Goal: Task Accomplishment & Management: Manage account settings

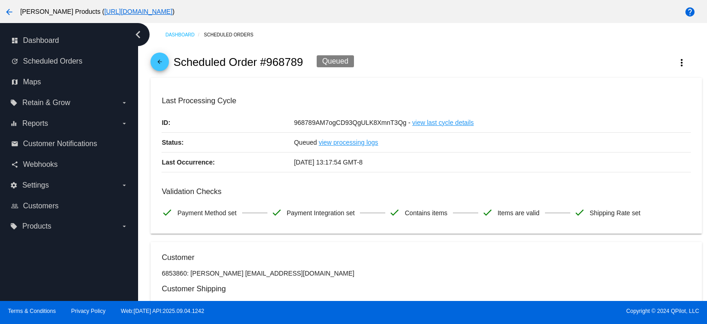
click at [161, 64] on mat-icon "arrow_back" at bounding box center [159, 63] width 11 height 11
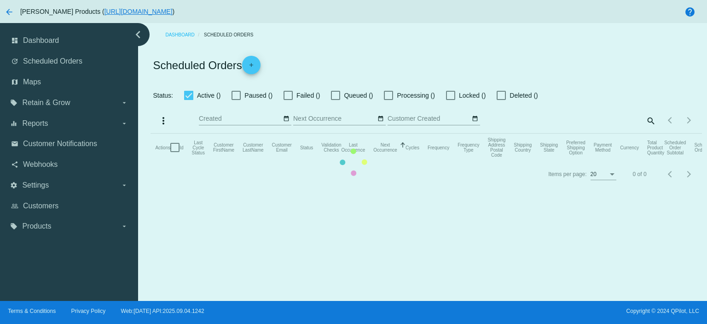
checkbox input "true"
click at [618, 134] on mat-table "Actions Id Last Cycle Status Customer FirstName Customer LastName Customer Emai…" at bounding box center [426, 148] width 551 height 28
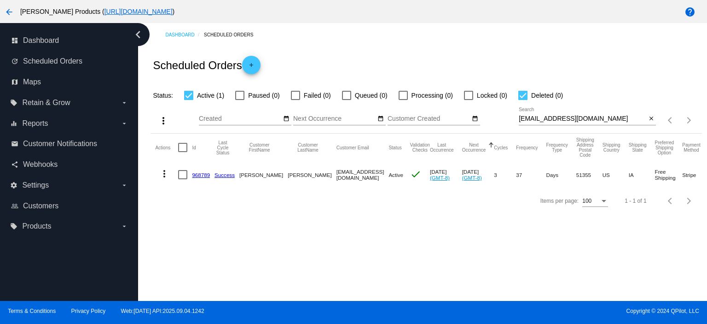
click at [649, 119] on mat-icon "close" at bounding box center [651, 118] width 6 height 7
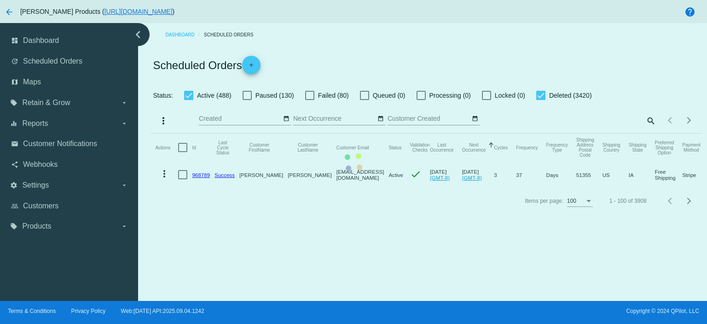
click at [649, 134] on mat-table "Actions Id Last Cycle Status Customer FirstName Customer LastName Customer Emai…" at bounding box center [426, 161] width 551 height 54
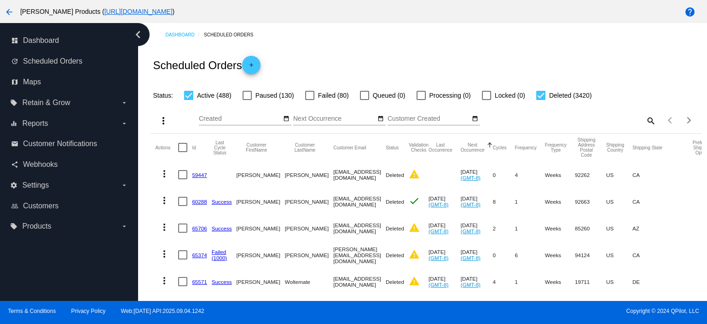
click at [645, 117] on mat-icon "search" at bounding box center [650, 120] width 11 height 14
click at [528, 121] on input "Search" at bounding box center [587, 118] width 137 height 7
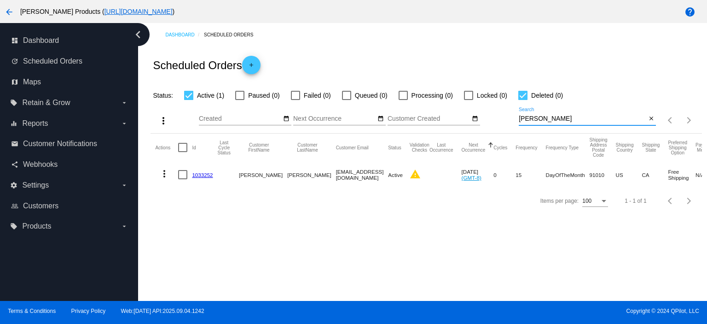
type input "[PERSON_NAME]"
click at [204, 176] on link "1033252" at bounding box center [202, 175] width 21 height 6
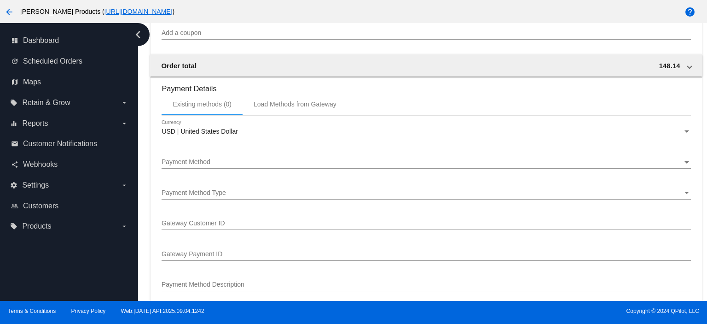
scroll to position [675, 0]
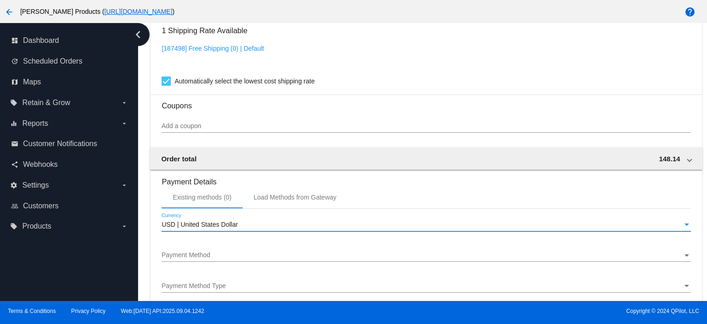
click at [197, 224] on span "USD | United States Dollar" at bounding box center [200, 224] width 76 height 7
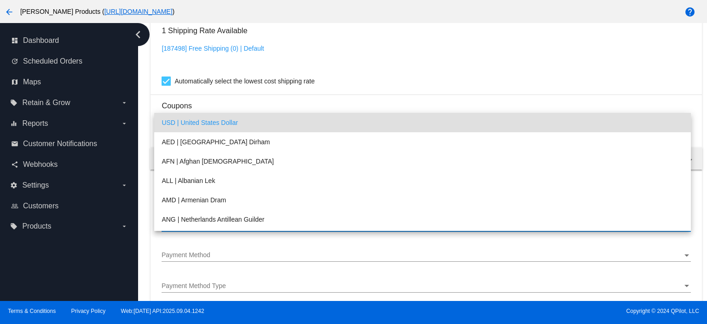
click at [200, 254] on div at bounding box center [353, 162] width 707 height 324
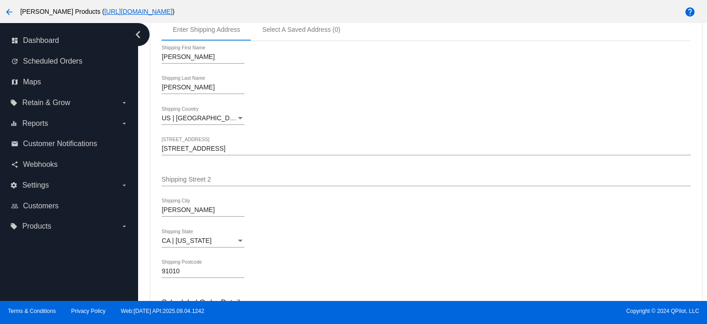
scroll to position [0, 0]
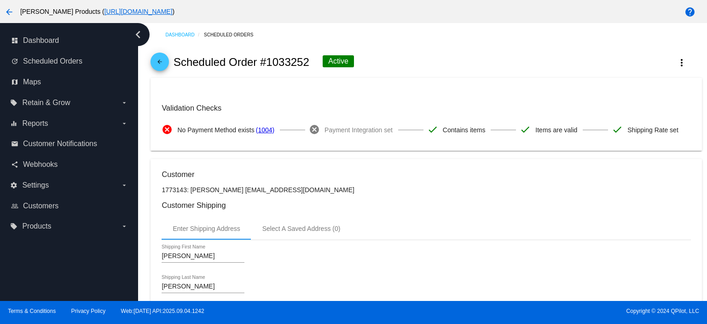
click at [162, 62] on mat-icon "arrow_back" at bounding box center [159, 63] width 11 height 11
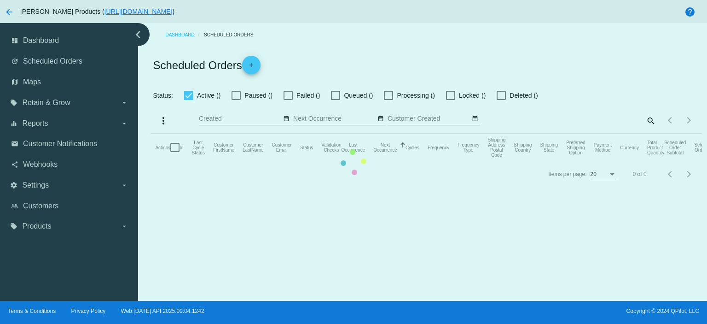
checkbox input "true"
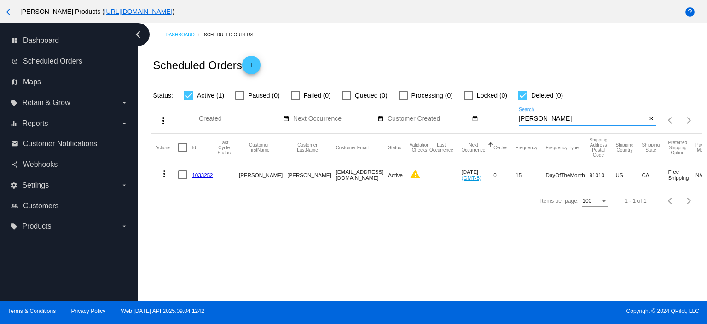
drag, startPoint x: 540, startPoint y: 121, endPoint x: 512, endPoint y: 122, distance: 28.1
click at [512, 122] on div "more_vert Sep Jan Feb Mar [DATE]" at bounding box center [426, 117] width 551 height 33
paste input "[EMAIL_ADDRESS][DOMAIN_NAME]"
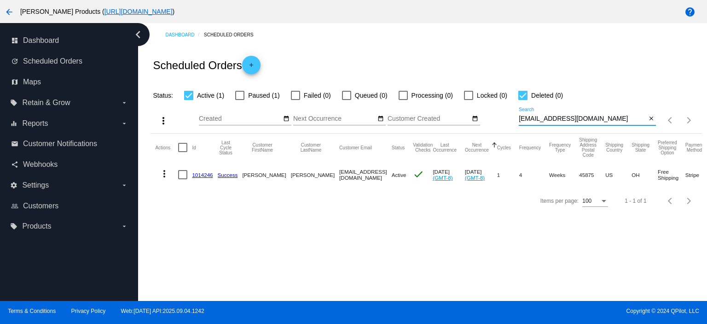
type input "[EMAIL_ADDRESS][DOMAIN_NAME]"
click at [204, 174] on link "1014246" at bounding box center [202, 175] width 21 height 6
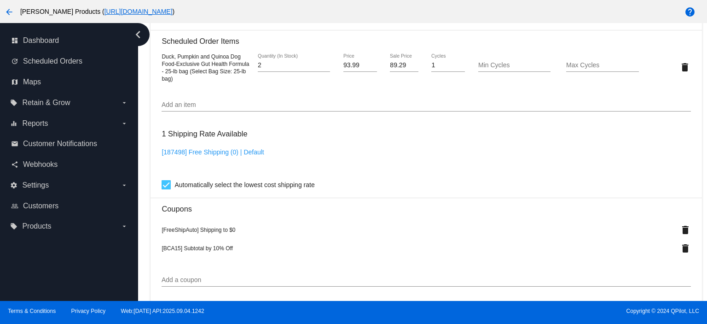
scroll to position [614, 0]
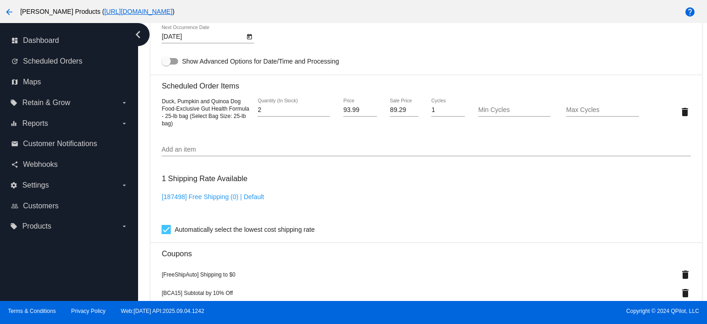
click at [175, 153] on input "Add an item" at bounding box center [426, 149] width 529 height 7
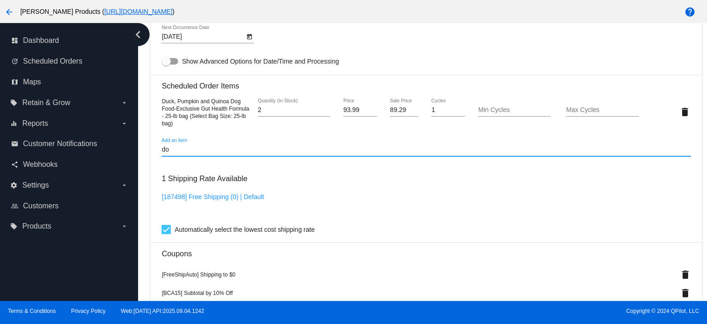
type input "d"
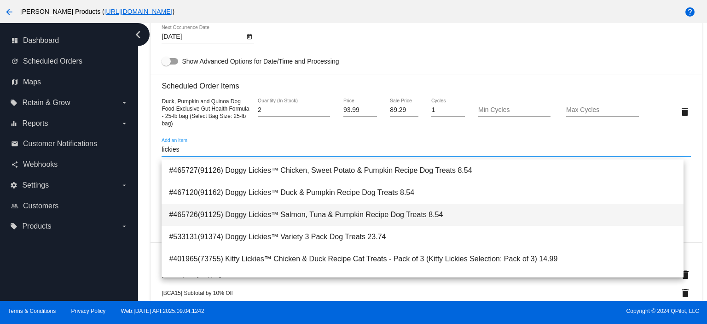
type input "lickies"
click at [308, 211] on span "#465726(91125) Doggy Lickies™ Salmon, Tuna & Pumpkin Recipe Dog Treats 8.54" at bounding box center [422, 215] width 507 height 22
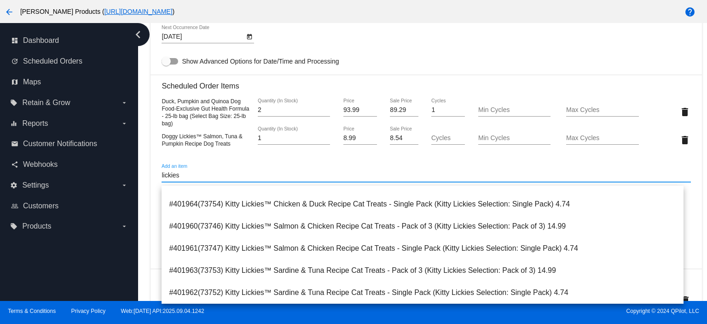
scroll to position [0, 0]
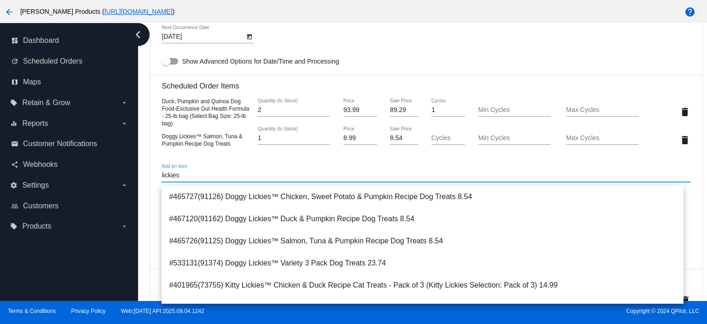
type input "lickies"
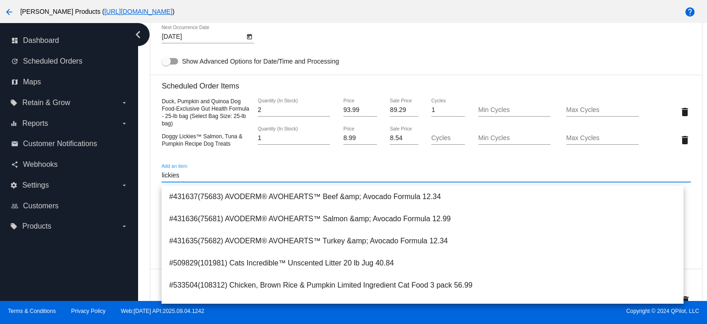
click at [346, 49] on div "[DATE] Next Occurrence Date" at bounding box center [426, 38] width 529 height 26
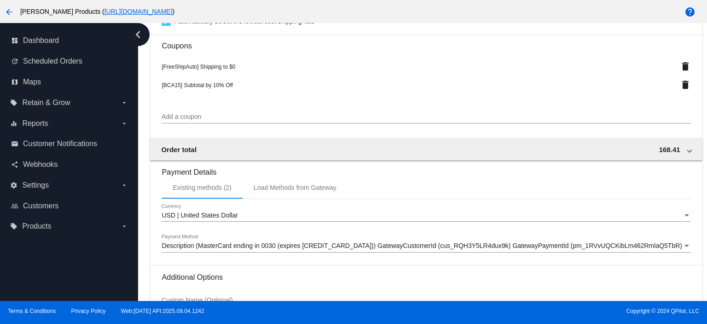
scroll to position [946, 0]
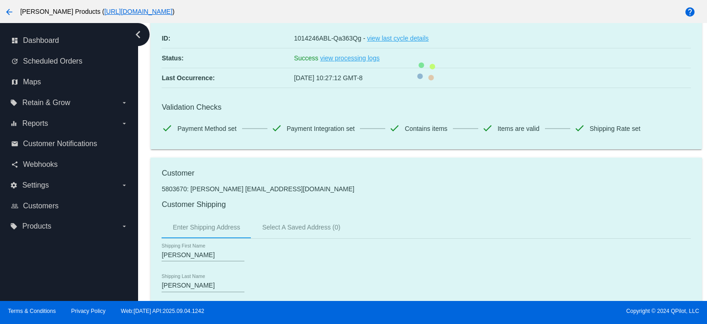
scroll to position [0, 0]
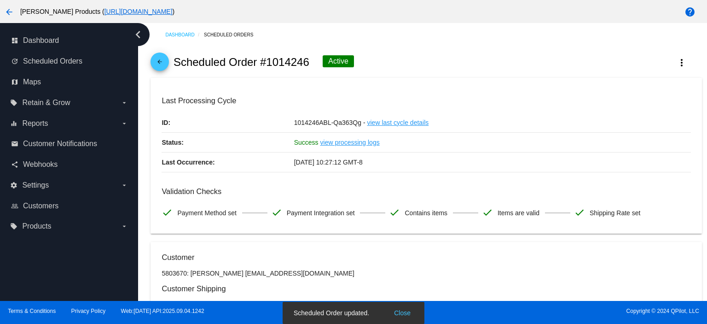
click at [158, 62] on mat-icon "arrow_back" at bounding box center [159, 63] width 11 height 11
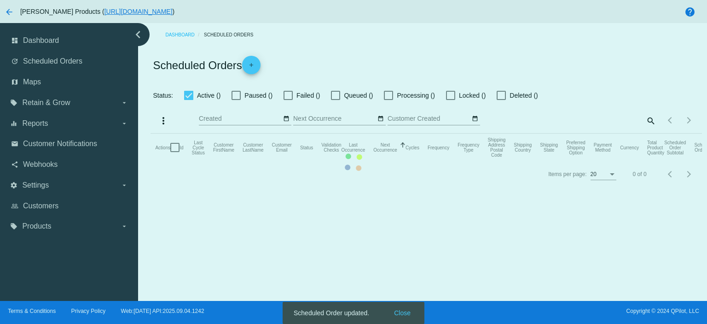
checkbox input "true"
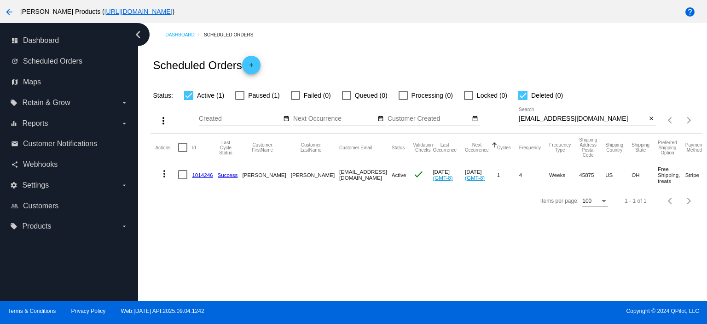
click at [193, 174] on link "1014246" at bounding box center [202, 175] width 21 height 6
